Goal: Task Accomplishment & Management: Manage account settings

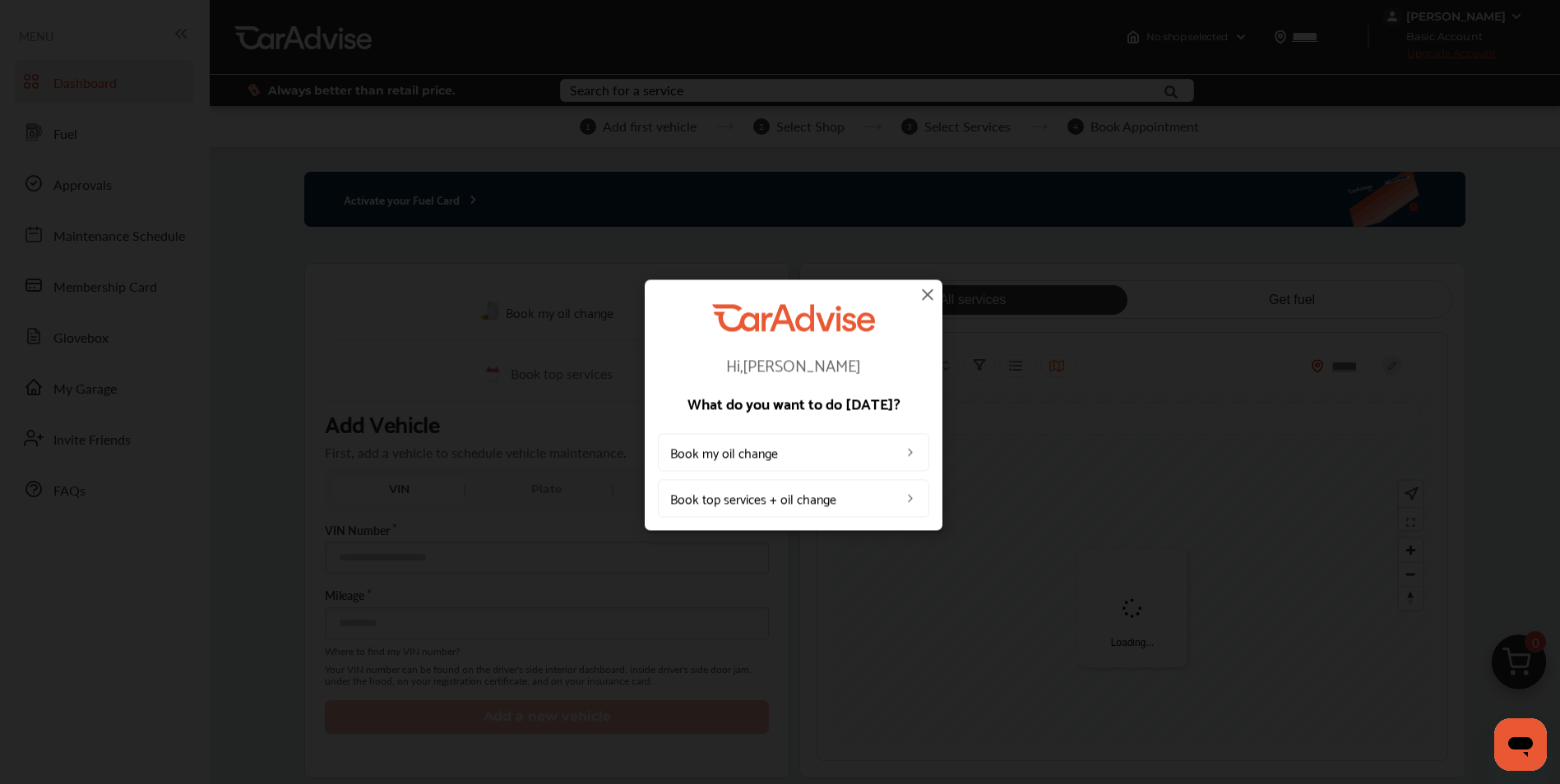
click at [922, 295] on img at bounding box center [928, 294] width 20 height 20
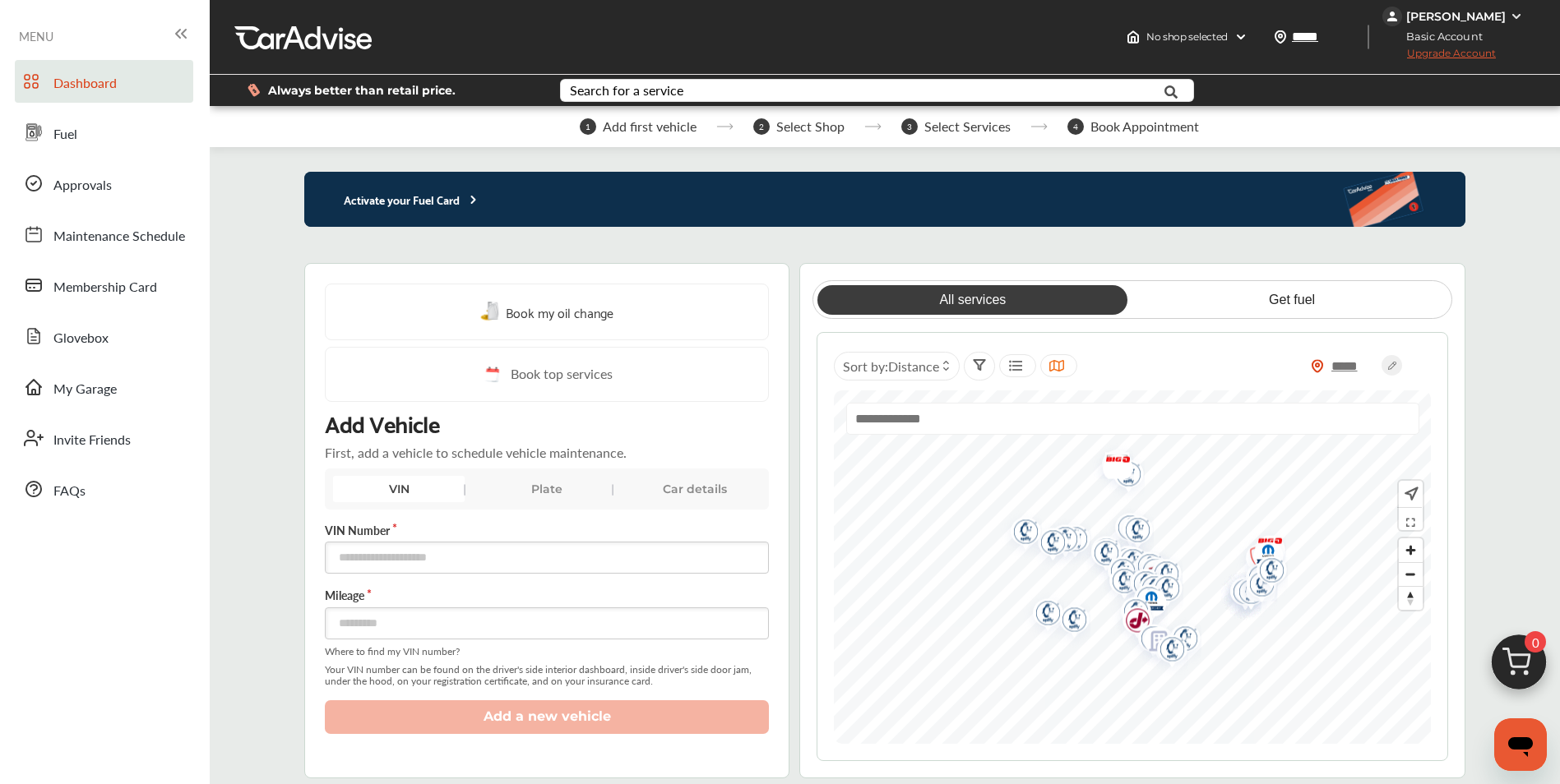
click at [74, 78] on span "Dashboard" at bounding box center [85, 83] width 63 height 22
click at [552, 491] on div "Plate" at bounding box center [547, 489] width 132 height 26
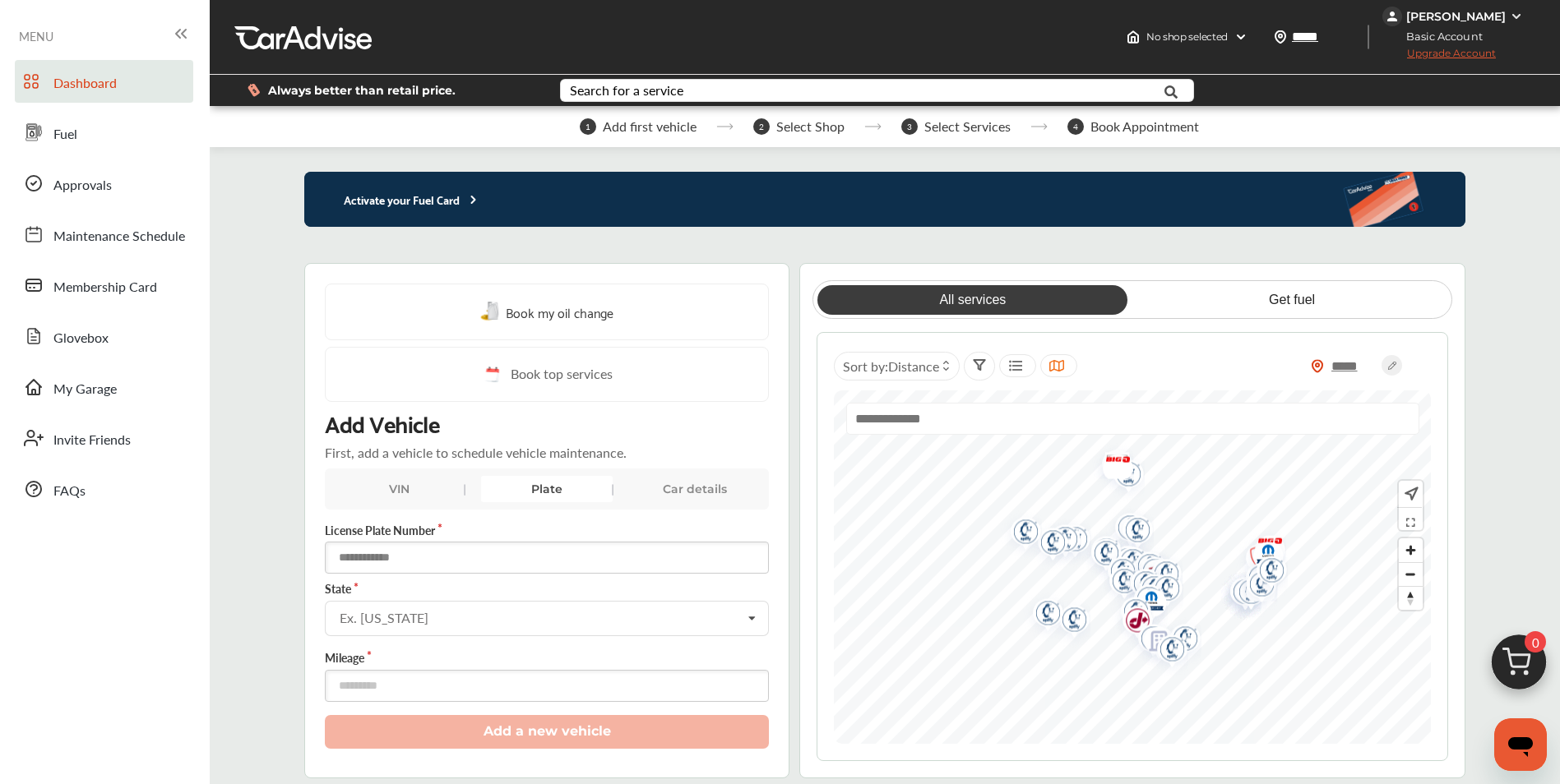
click at [437, 551] on input "text" at bounding box center [546, 557] width 444 height 32
type input "*******"
click at [632, 627] on input "text" at bounding box center [547, 617] width 442 height 32
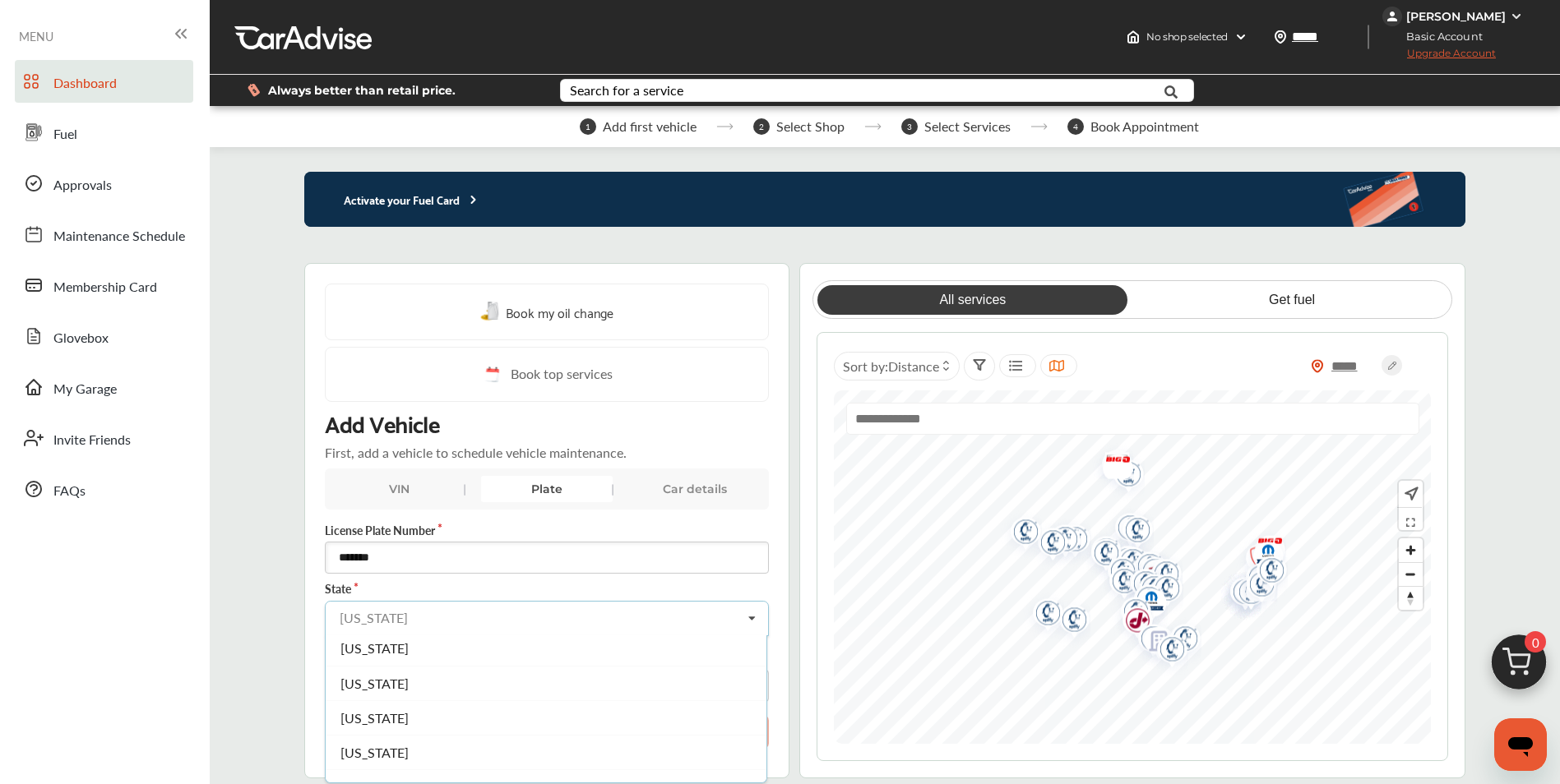
scroll to position [164, 0]
click at [415, 662] on div "[US_STATE]" at bounding box center [546, 662] width 441 height 35
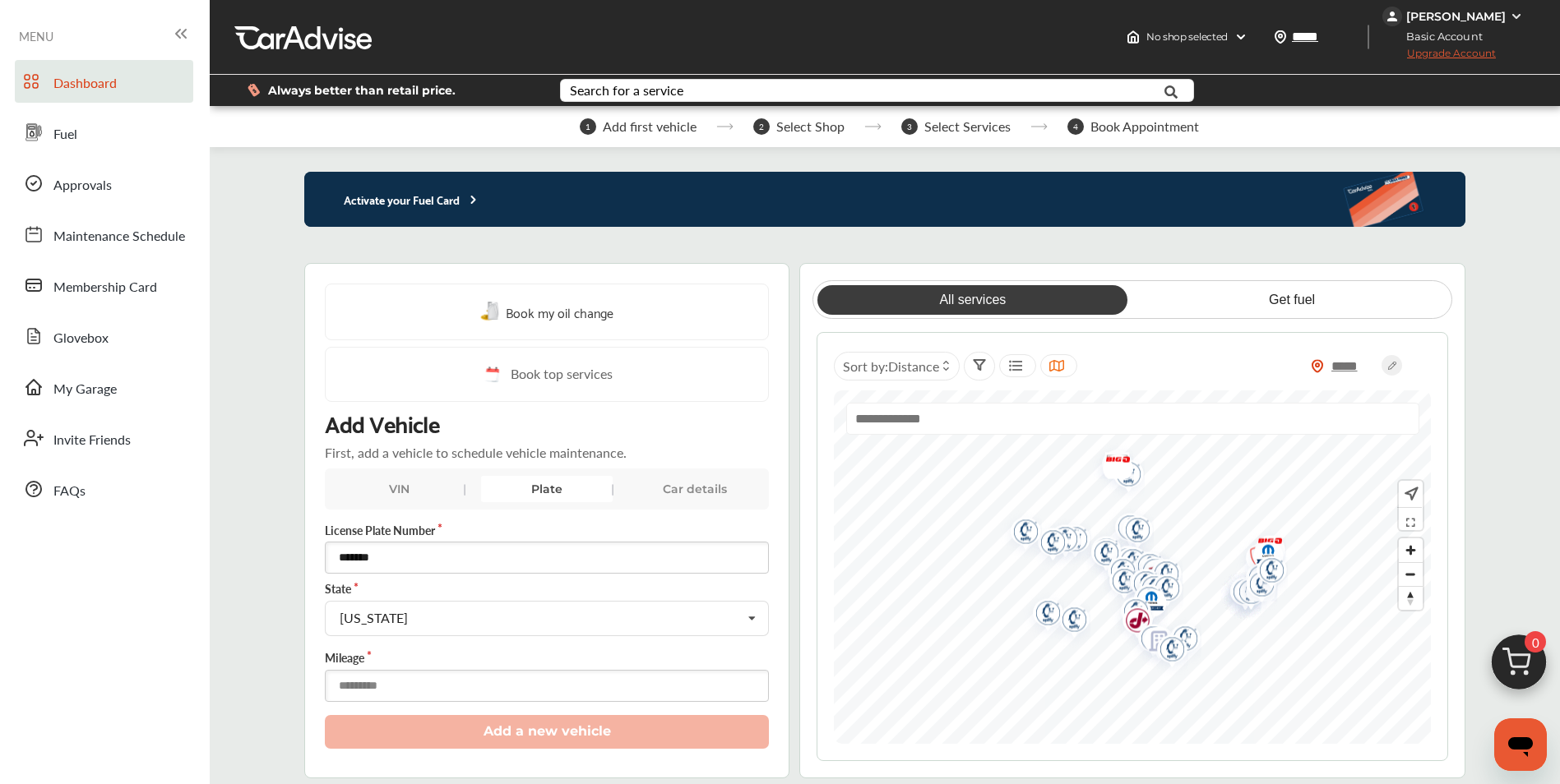
click at [407, 684] on input "number" at bounding box center [546, 686] width 444 height 32
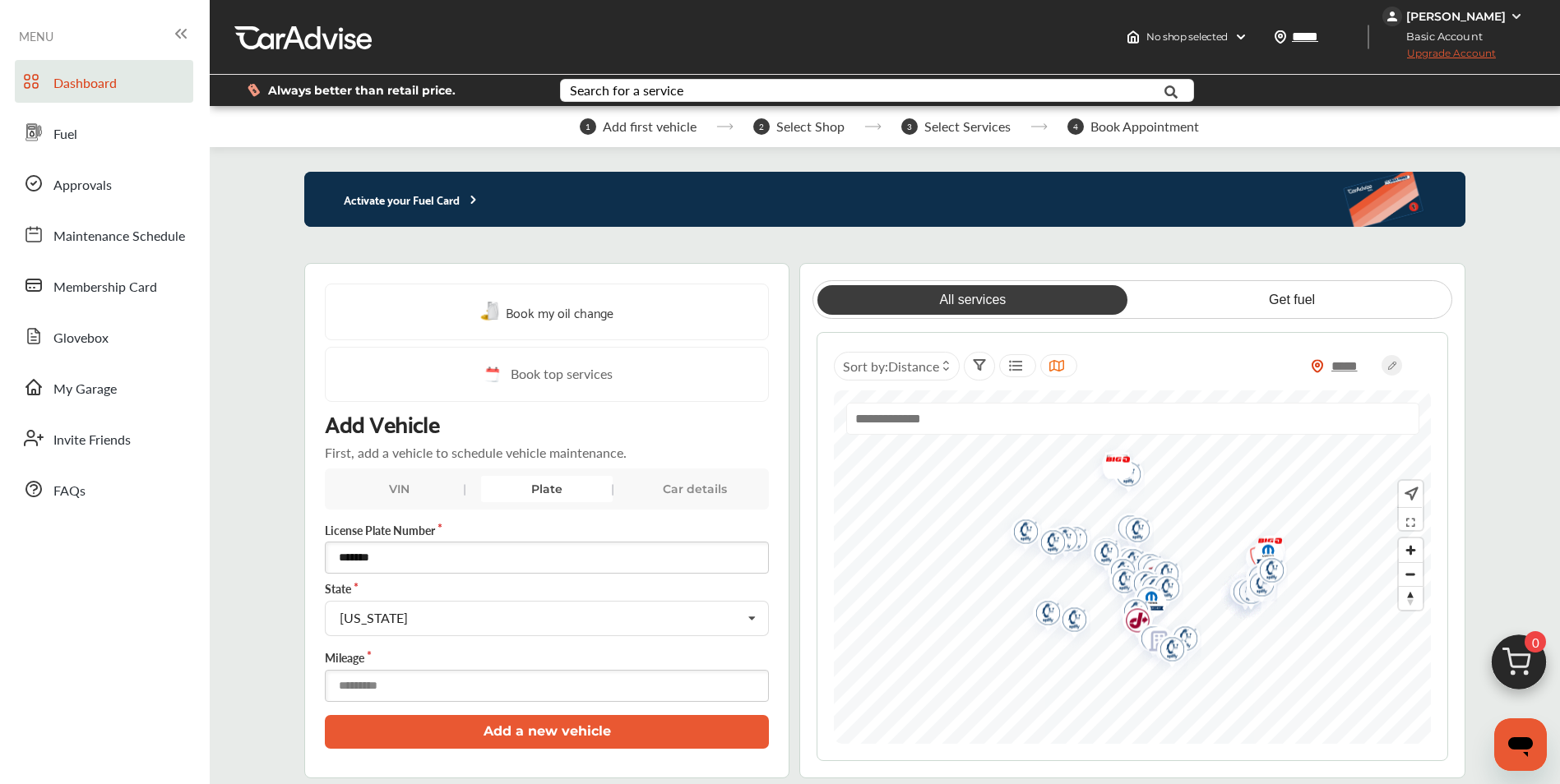
type input "*****"
click at [459, 725] on button "Add a new vehicle" at bounding box center [546, 732] width 444 height 34
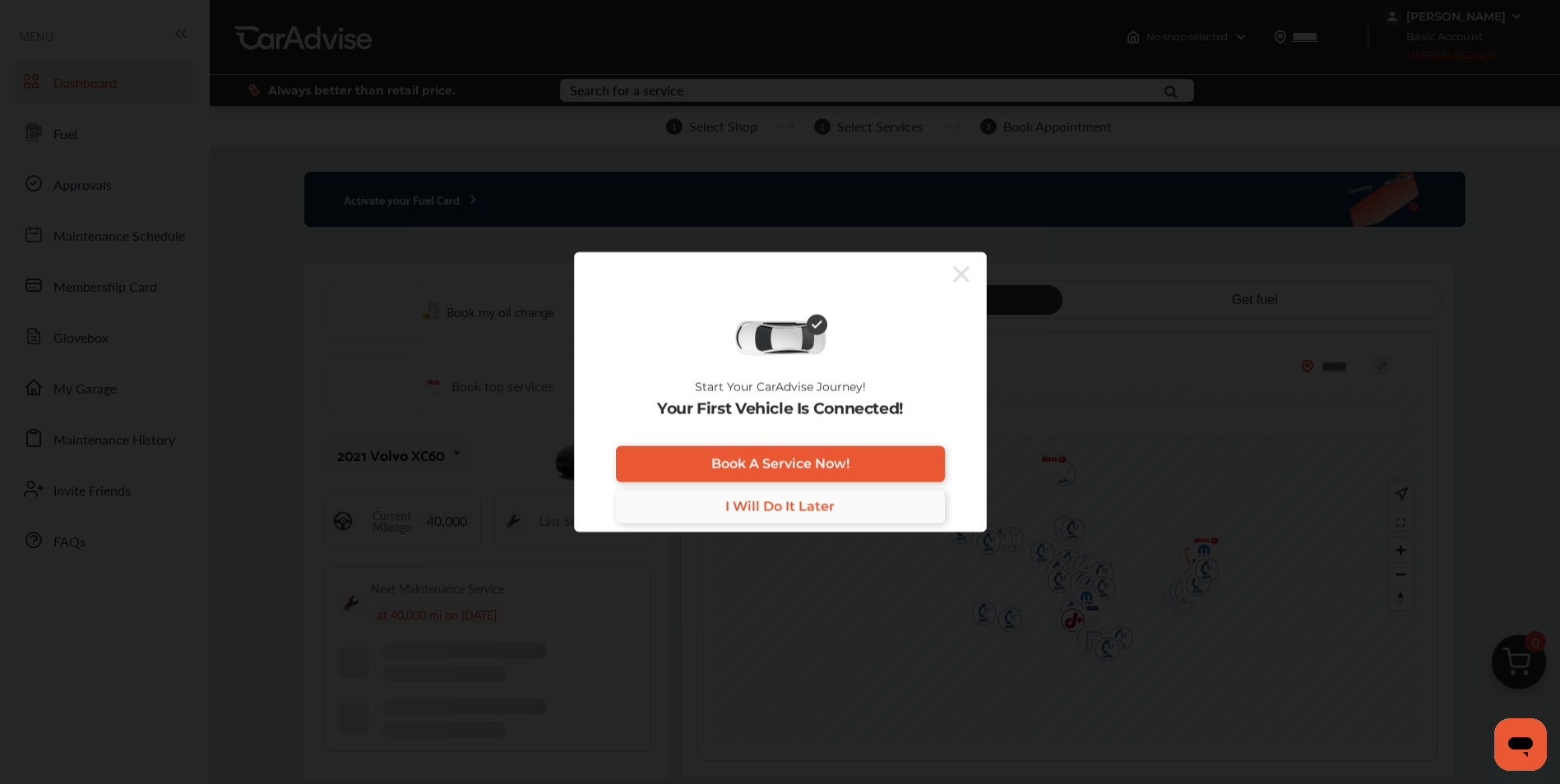
click at [829, 501] on span "I Will Do It Later" at bounding box center [780, 507] width 109 height 16
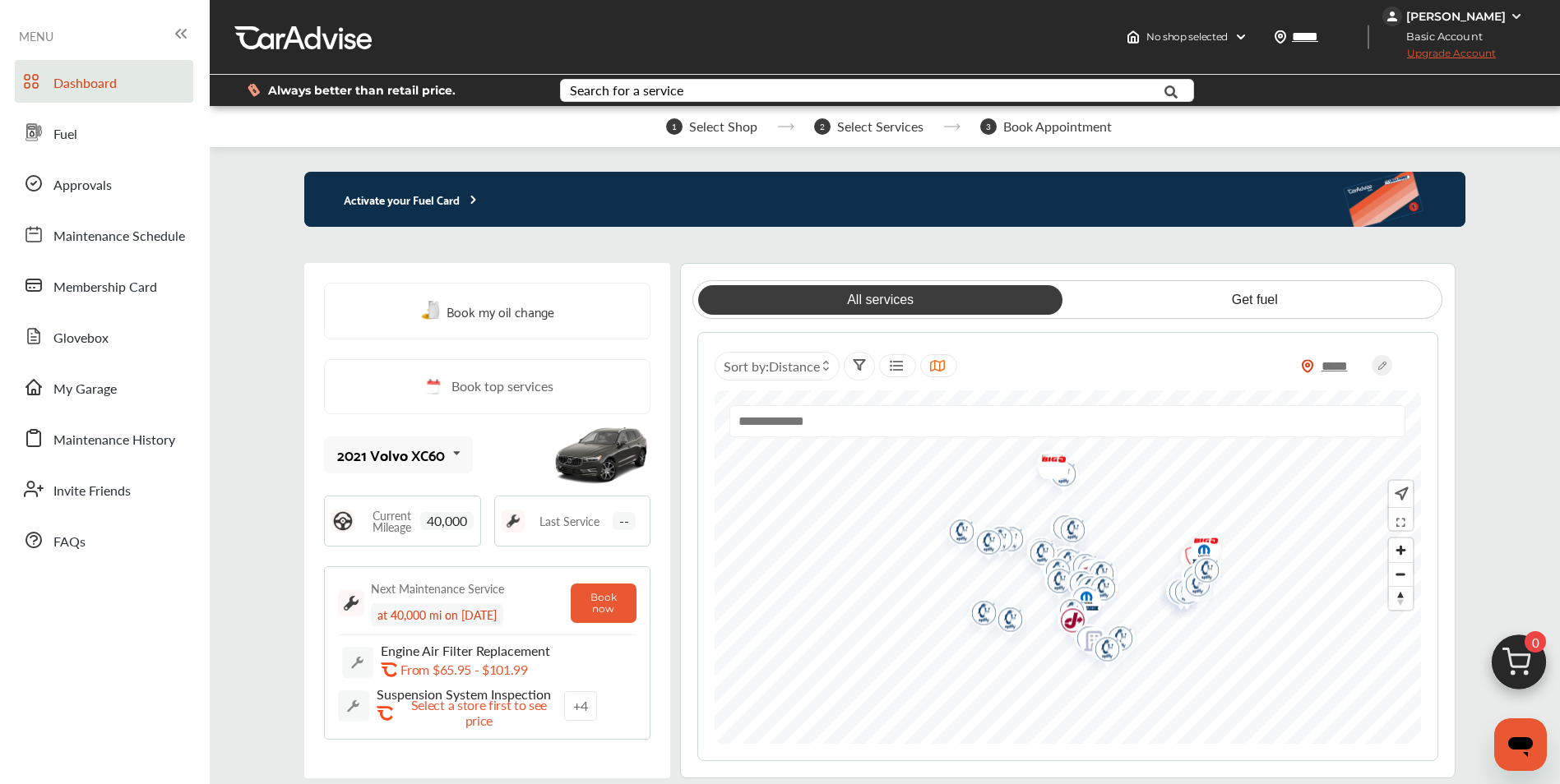
click at [463, 202] on p "Activate your Fuel Card" at bounding box center [392, 200] width 176 height 19
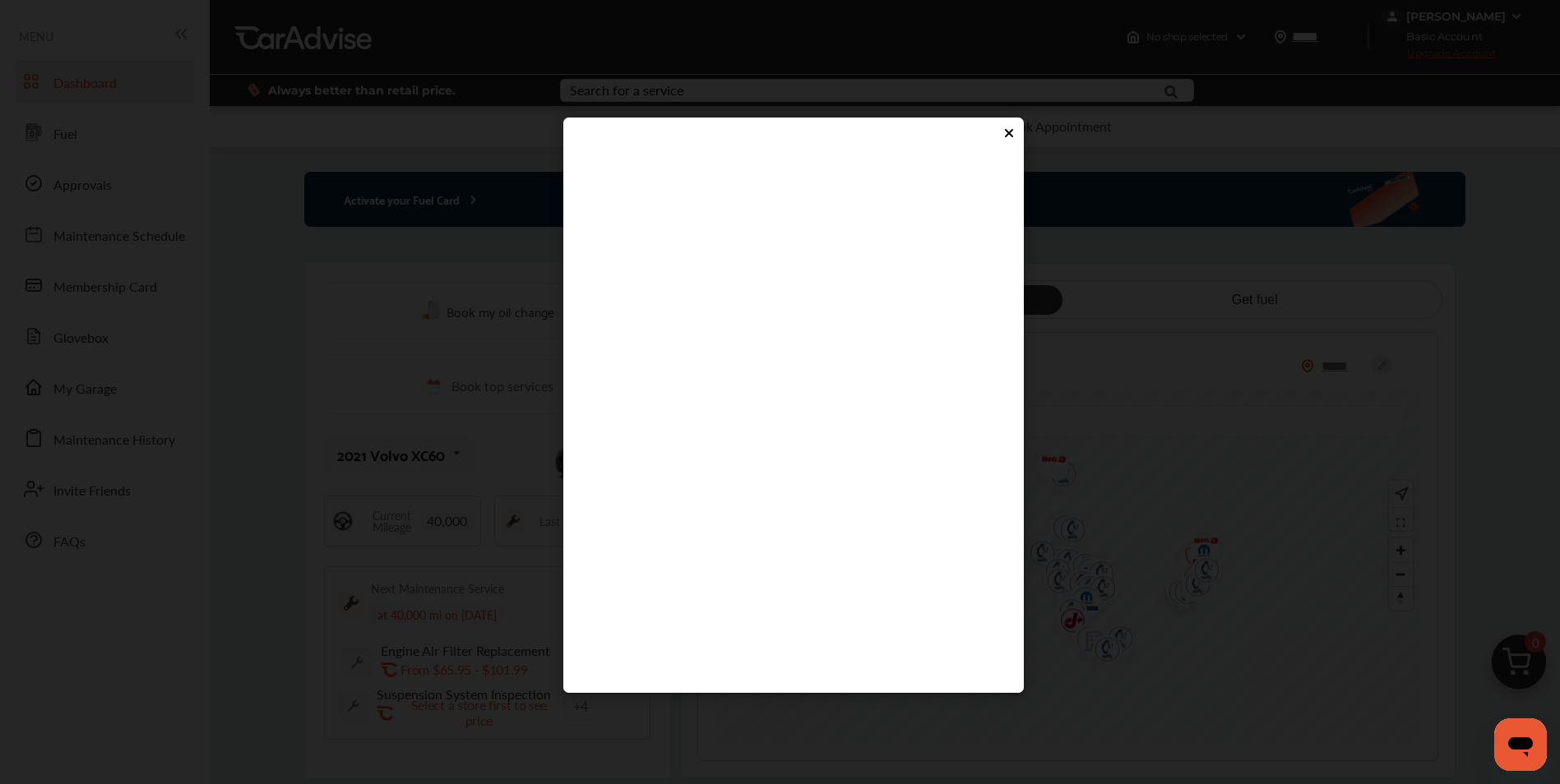
click at [677, 464] on flutter-view at bounding box center [794, 407] width 427 height 493
type input "****"
click at [729, 503] on flutter-view at bounding box center [794, 407] width 427 height 493
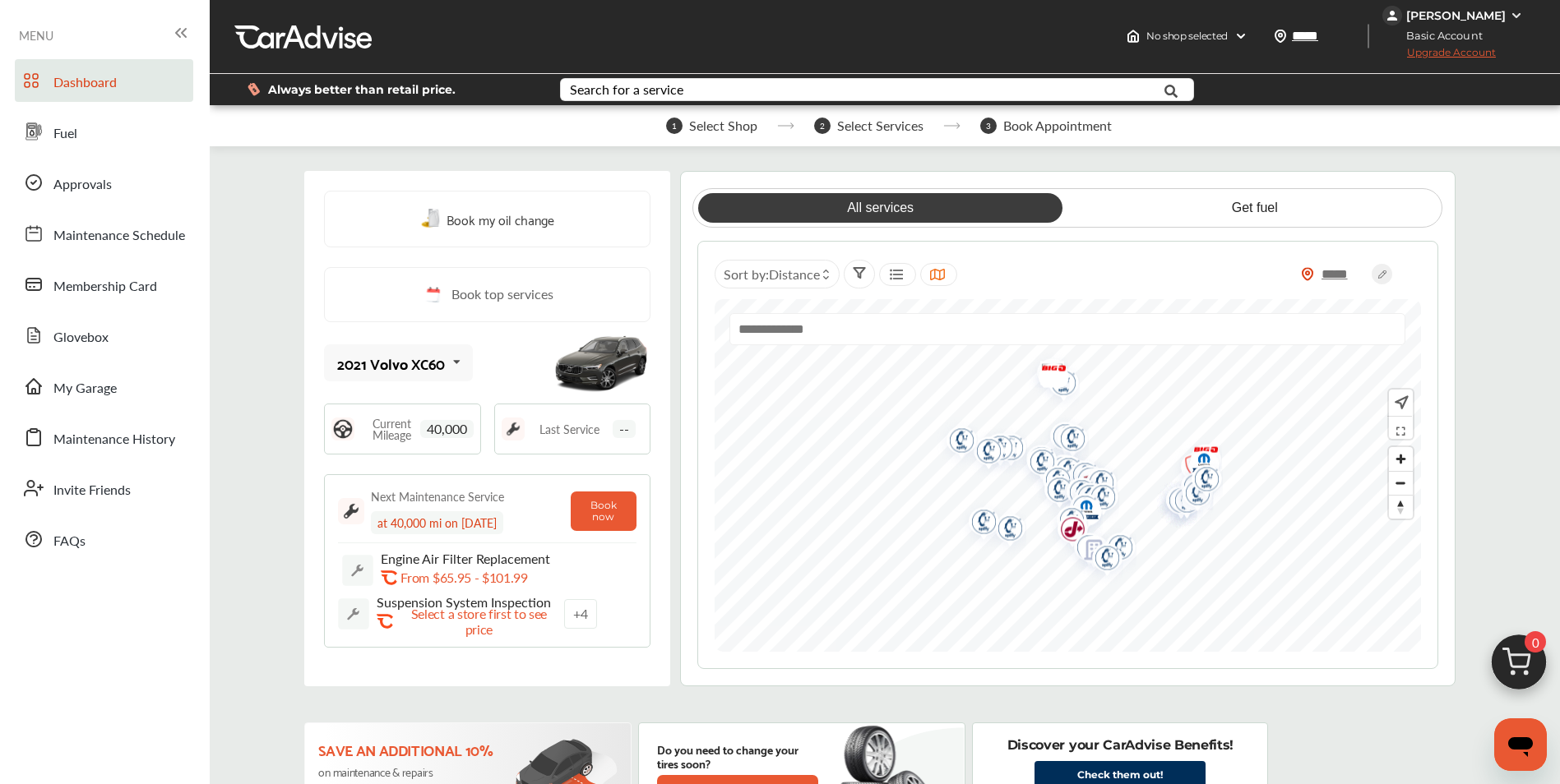
scroll to position [0, 0]
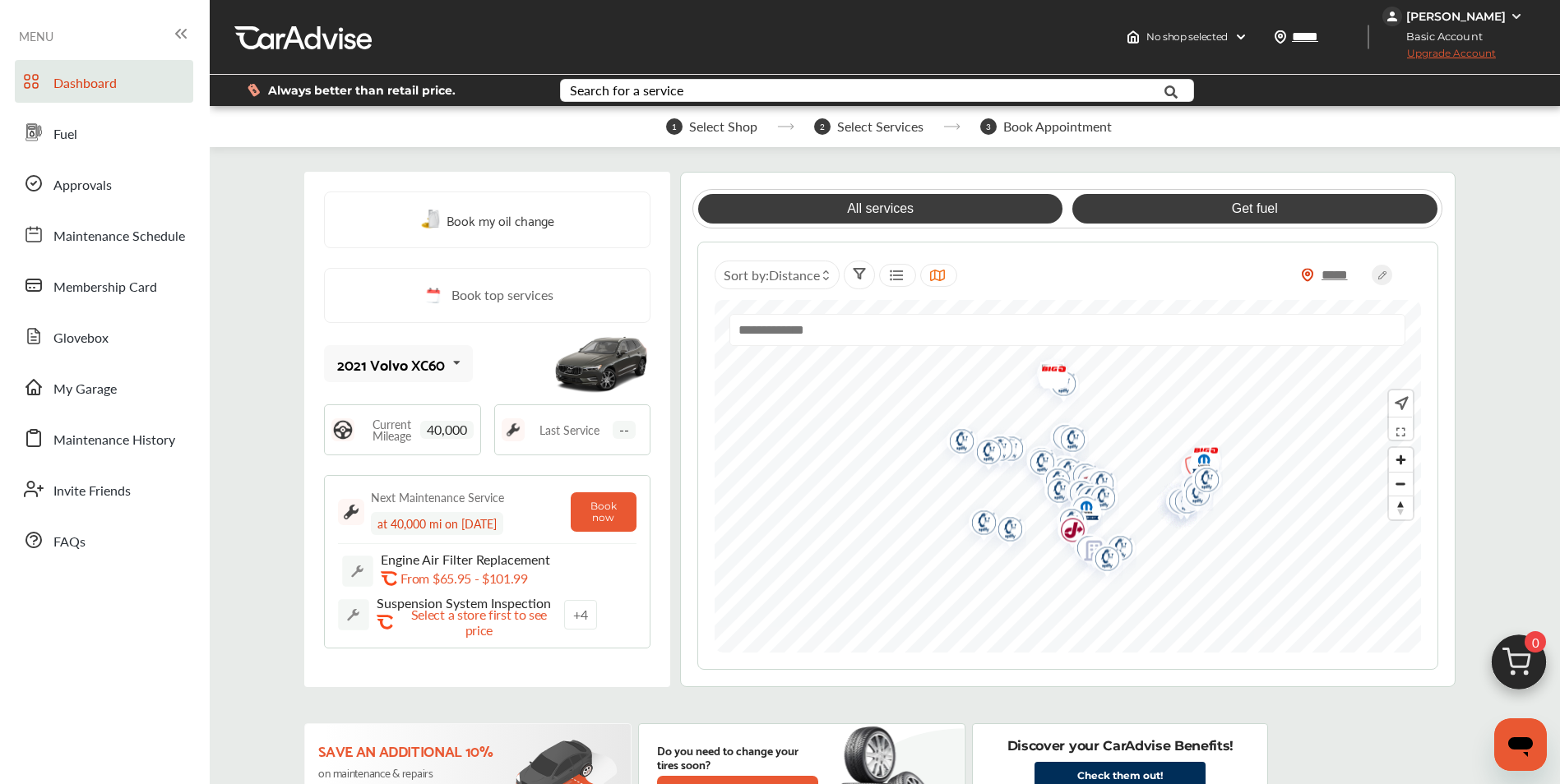
click at [1160, 207] on link "Get fuel" at bounding box center [1255, 208] width 365 height 30
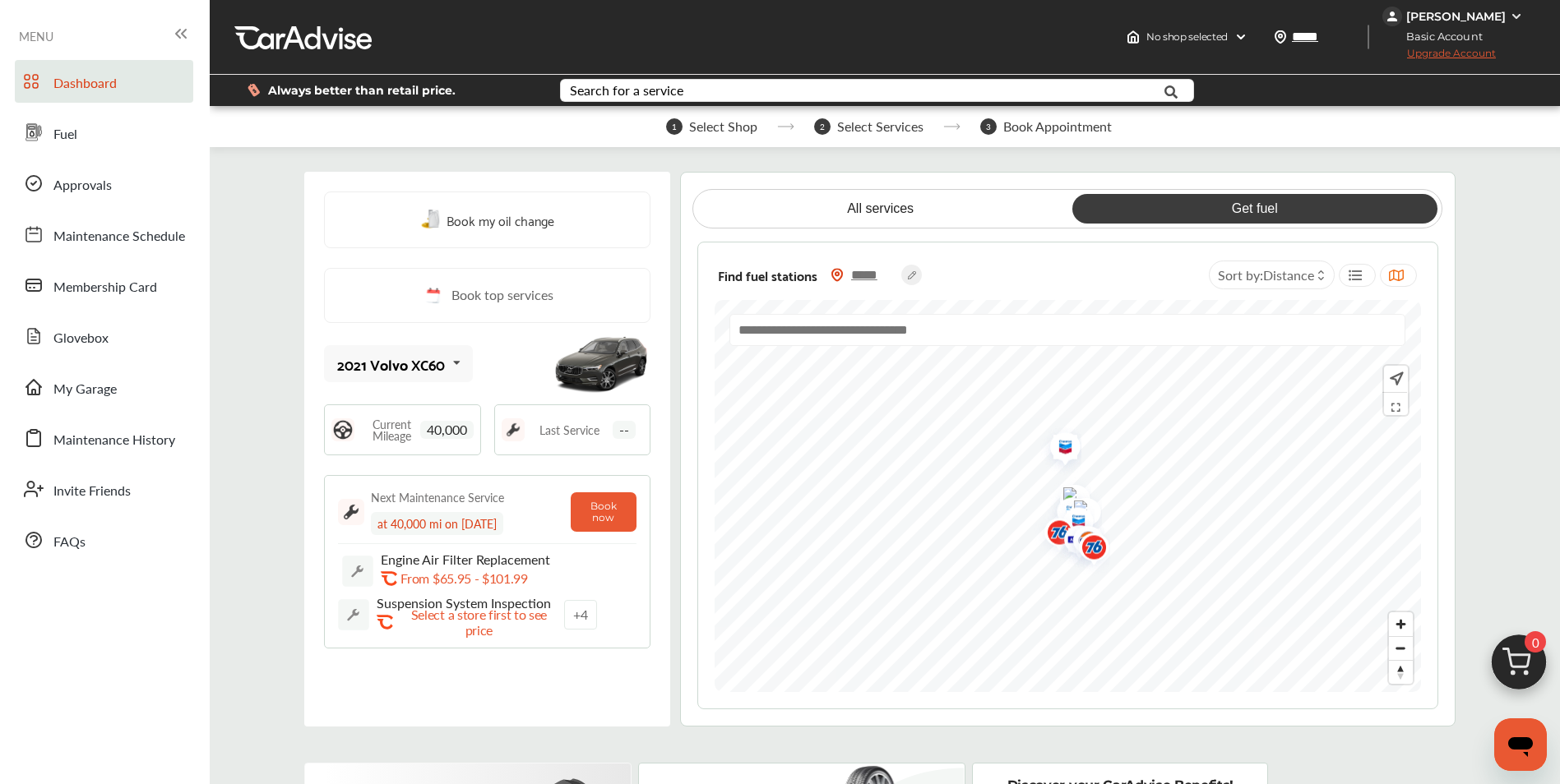
click at [766, 335] on input "text" at bounding box center [1068, 330] width 676 height 32
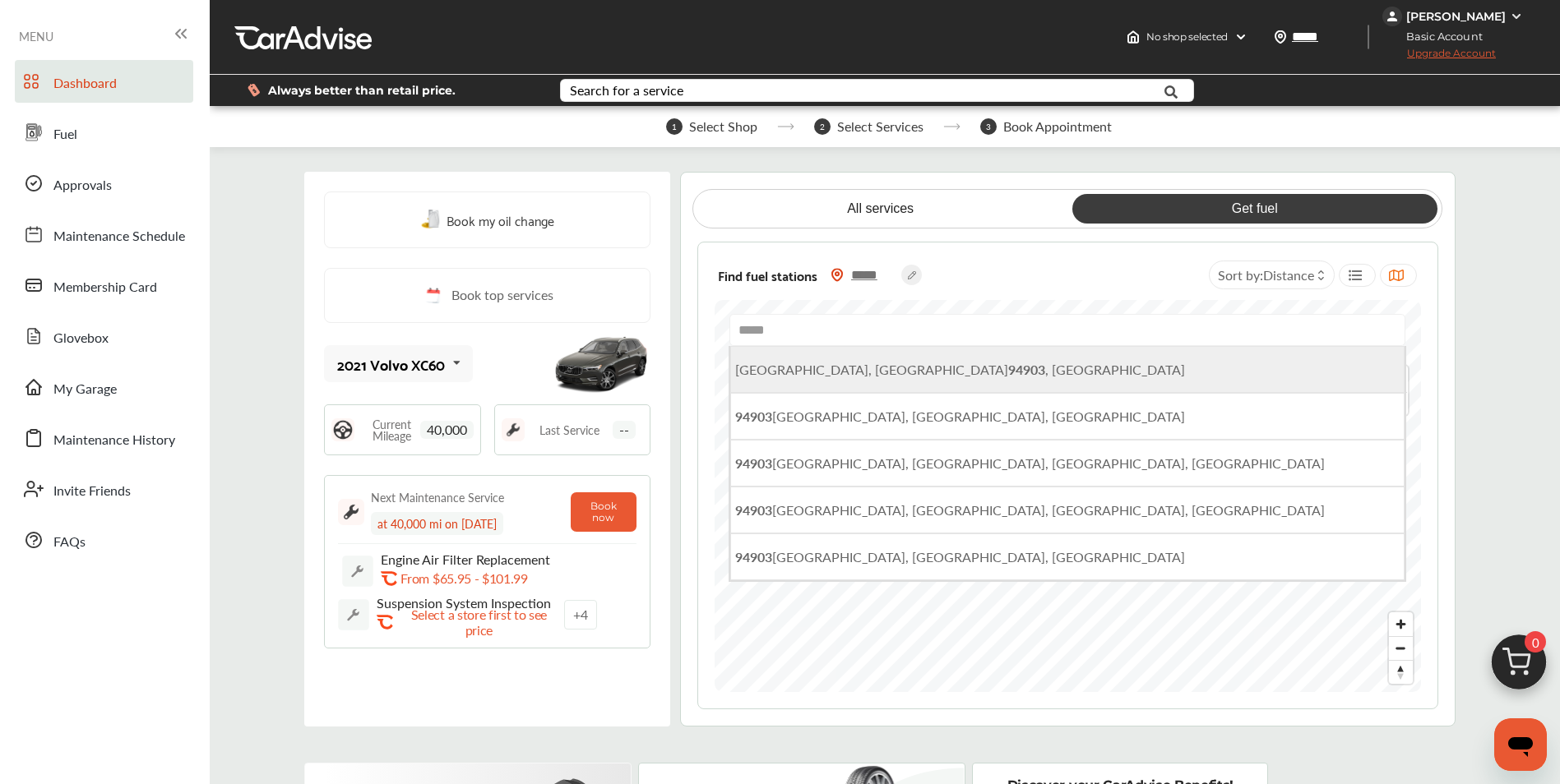
click at [1008, 379] on b "94903" at bounding box center [1027, 370] width 37 height 19
type input "**********"
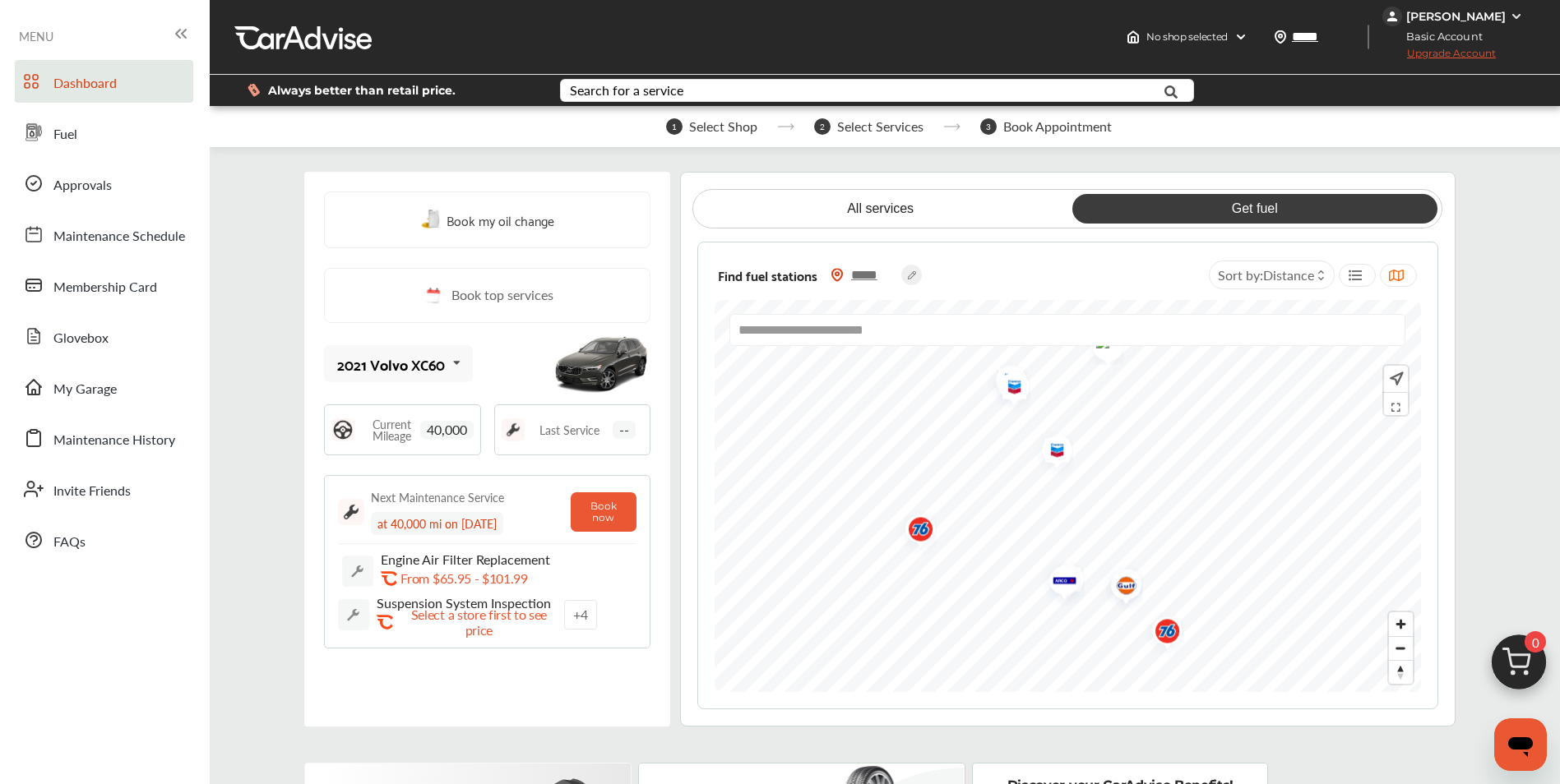
click at [1058, 448] on img "Map marker" at bounding box center [1051, 452] width 43 height 52
click at [1009, 395] on img "Map marker" at bounding box center [1008, 390] width 43 height 52
click at [97, 83] on span "Dashboard" at bounding box center [85, 83] width 63 height 22
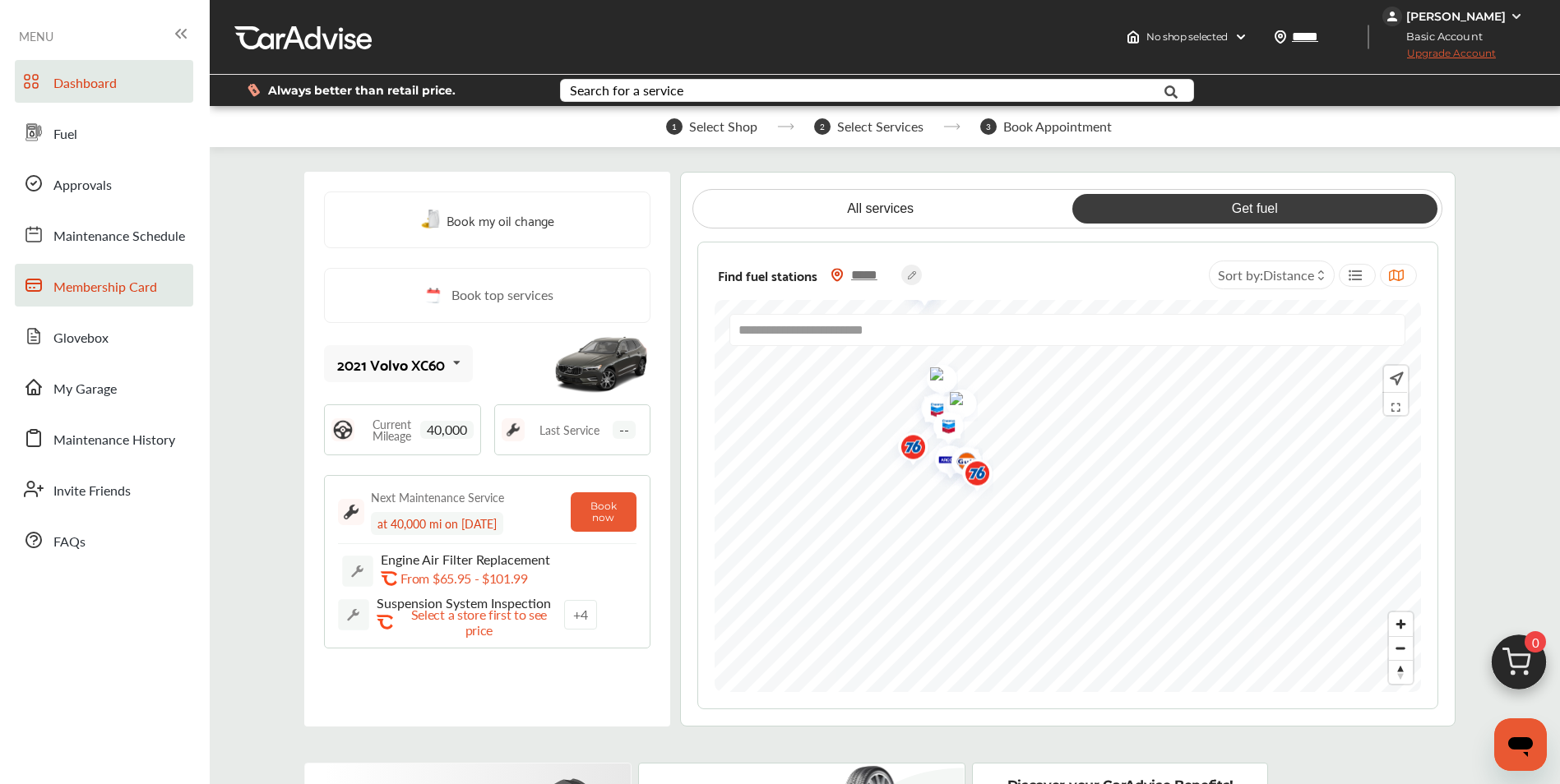
click at [101, 292] on span "Membership Card" at bounding box center [105, 287] width 103 height 22
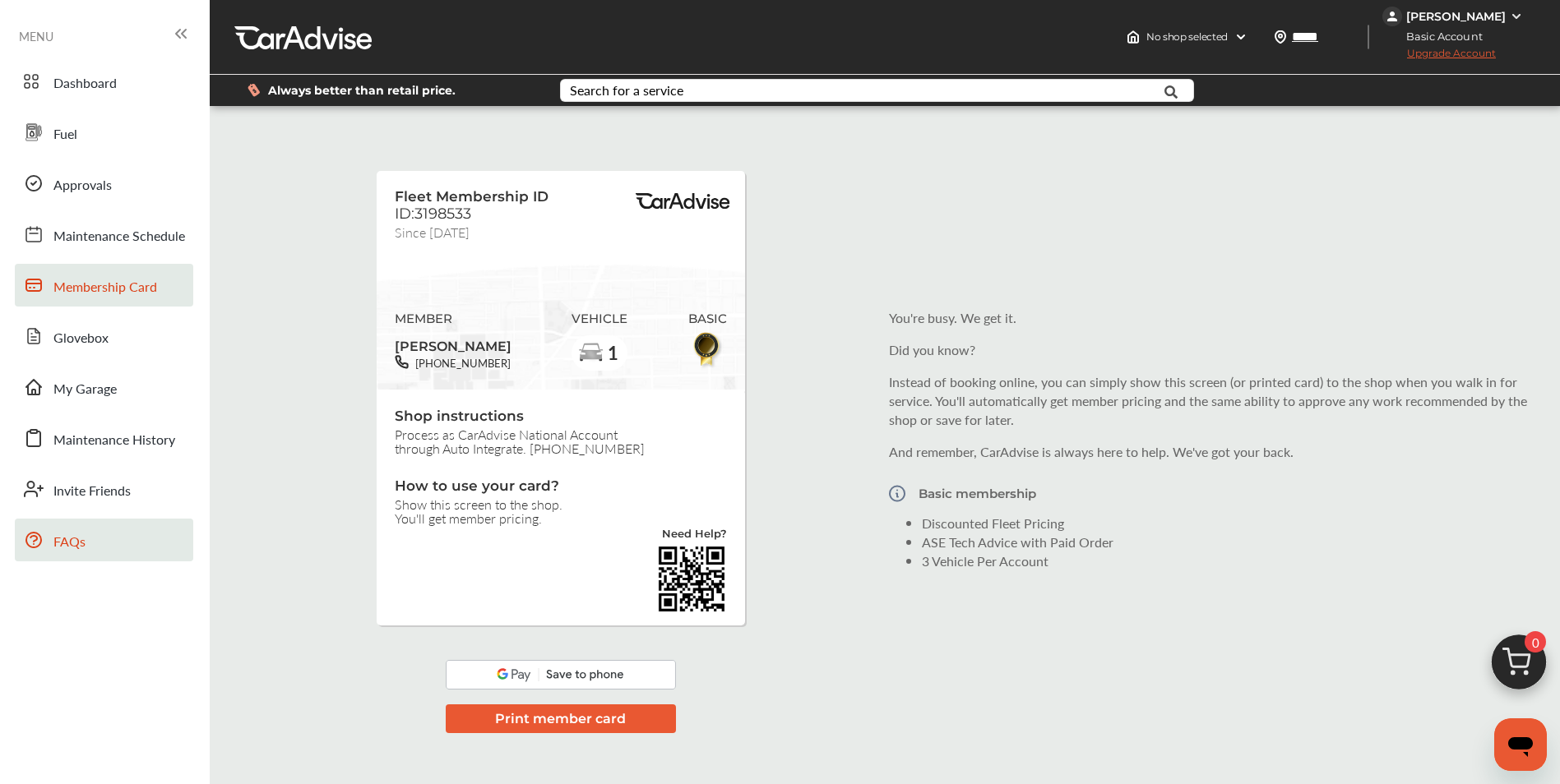
click at [69, 544] on span "FAQs" at bounding box center [69, 543] width 32 height 22
